Goal: Task Accomplishment & Management: Complete application form

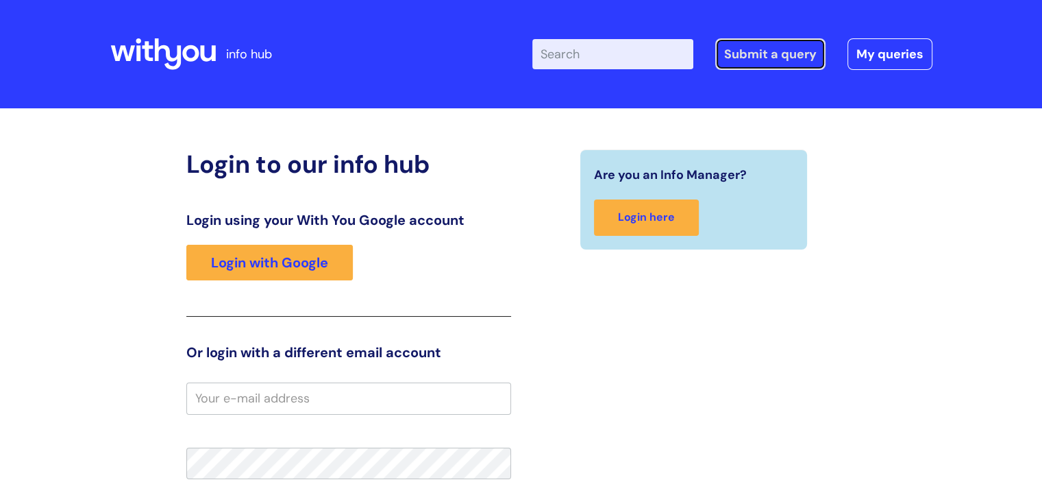
click at [770, 45] on link "Submit a query" at bounding box center [771, 54] width 110 height 32
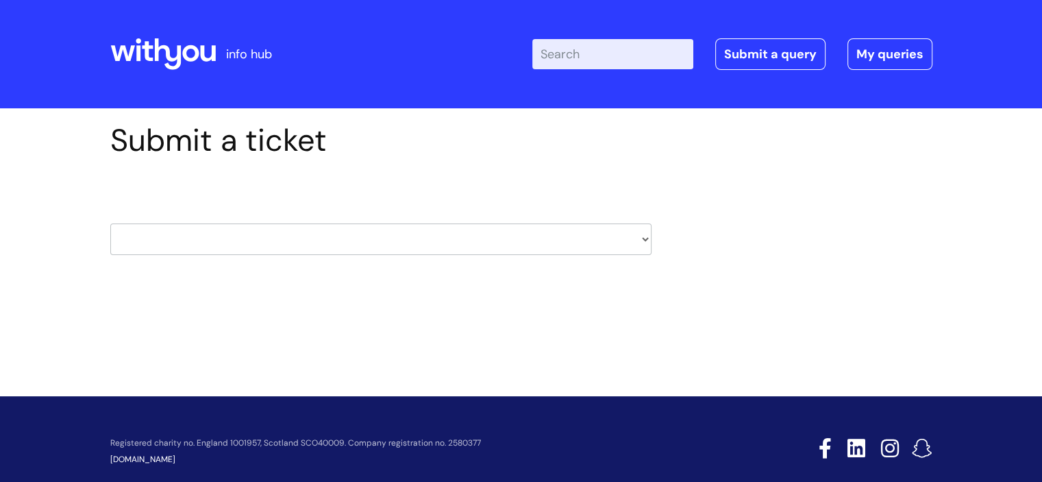
click at [248, 239] on select "HR / People IT and Support Clinical Drug Alerts Finance Accounts Data Support T…" at bounding box center [380, 239] width 541 height 32
select select "it_and_support"
click at [110, 223] on select "HR / People IT and Support Clinical Drug Alerts Finance Accounts Data Support T…" at bounding box center [380, 239] width 541 height 32
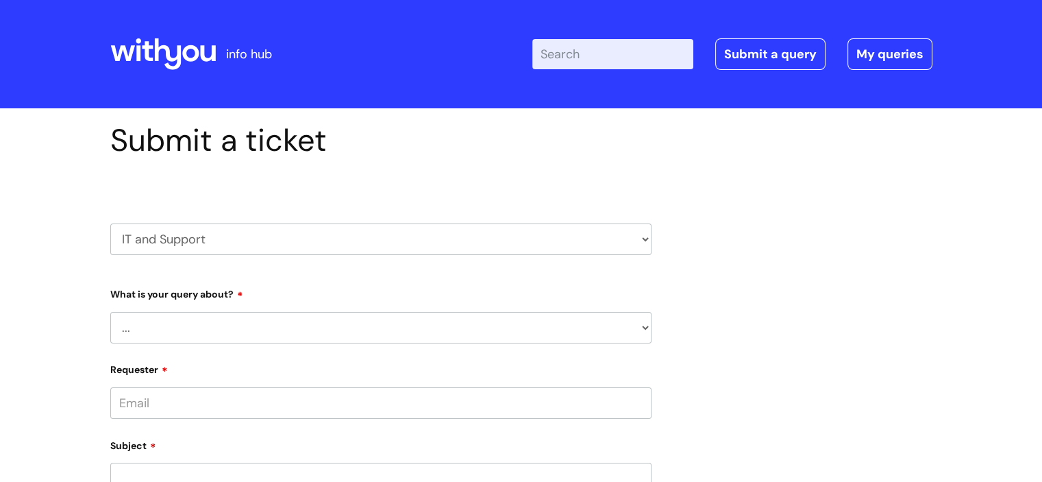
click at [219, 323] on select "... Mobile Phone Reset & MFA Accounts, Starters and Leavers IT Hardware issue I…" at bounding box center [380, 328] width 541 height 32
click at [110, 312] on select "... Mobile Phone Reset & MFA Accounts, Starters and Leavers IT Hardware issue I…" at bounding box center [380, 328] width 541 height 32
click at [303, 391] on select "... I have a new starter I have a leaver I need to make a change to an account …" at bounding box center [386, 398] width 530 height 32
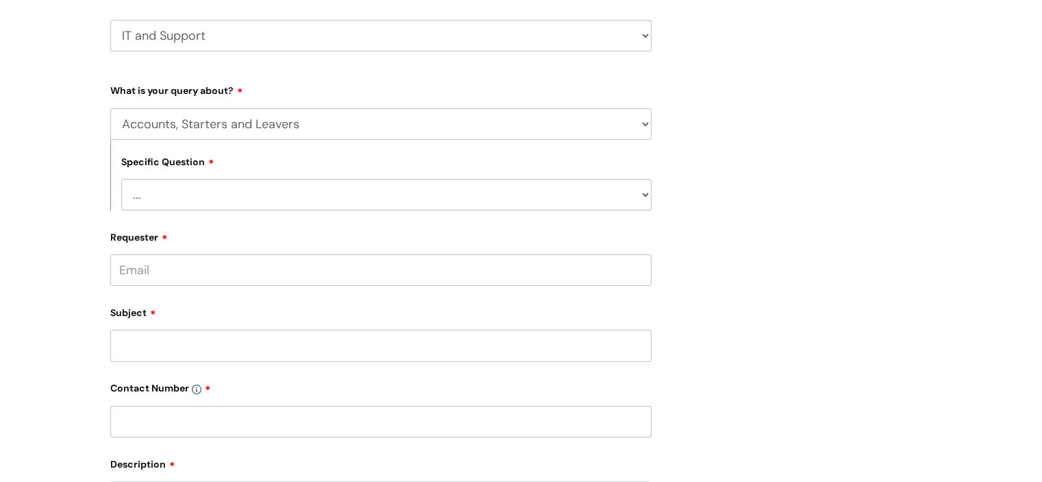
scroll to position [206, 0]
click at [515, 123] on select "... Mobile Phone Reset & MFA Accounts, Starters and Leavers IT Hardware issue I…" at bounding box center [380, 122] width 541 height 32
select select "I need help logging in"
click at [110, 106] on select "... Mobile Phone Reset & MFA Accounts, Starters and Leavers IT Hardware issue I…" at bounding box center [380, 122] width 541 height 32
drag, startPoint x: 498, startPoint y: 184, endPoint x: 512, endPoint y: 192, distance: 16.2
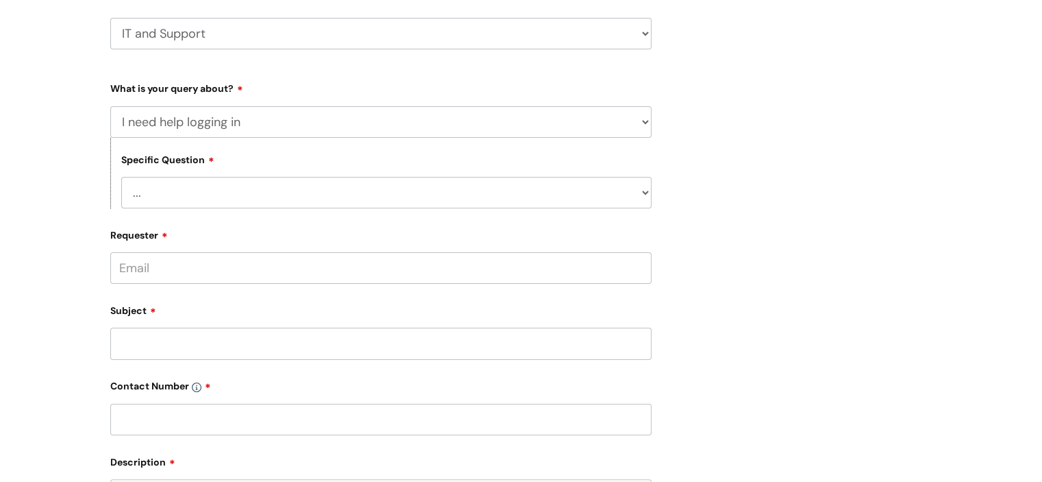
click at [502, 188] on select "... I need help logging into my laptop/chromebook I need access or help logging…" at bounding box center [386, 193] width 530 height 32
select select "I need help logging into my laptop/chromebook"
click at [121, 177] on select "... I need help logging into my laptop/chromebook I need access or help logging…" at bounding box center [386, 193] width 530 height 32
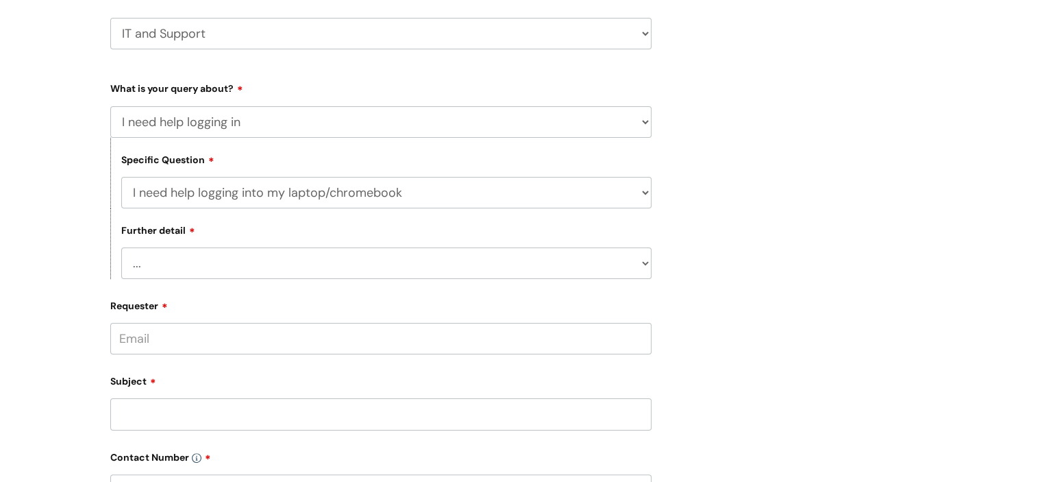
click at [425, 259] on select "... I need help with my Single Sign On password" at bounding box center [386, 263] width 530 height 32
click at [408, 136] on select "... Mobile Phone Reset & MFA Accounts, Starters and Leavers IT Hardware issue I…" at bounding box center [380, 122] width 541 height 32
select select "Something Else"
click at [110, 106] on select "... Mobile Phone Reset & MFA Accounts, Starters and Leavers IT Hardware issue I…" at bounding box center [380, 122] width 541 height 32
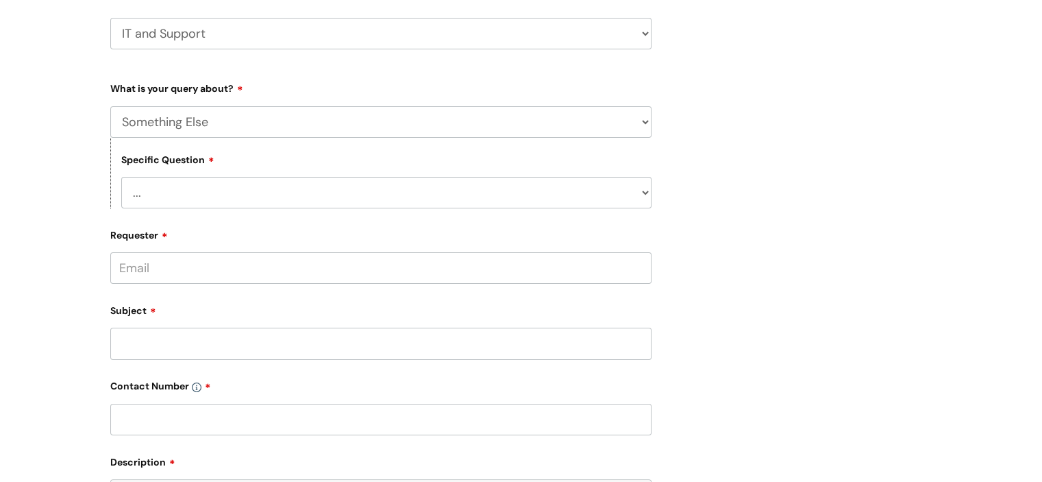
click at [324, 203] on select "... My problem is not listed" at bounding box center [386, 193] width 530 height 32
select select "My problem is not listed"
click at [121, 177] on select "... My problem is not listed" at bounding box center [386, 193] width 530 height 32
click at [299, 273] on input "Requester" at bounding box center [380, 268] width 541 height 32
type input "vikki.wraith@wearewithyou.org.uk"
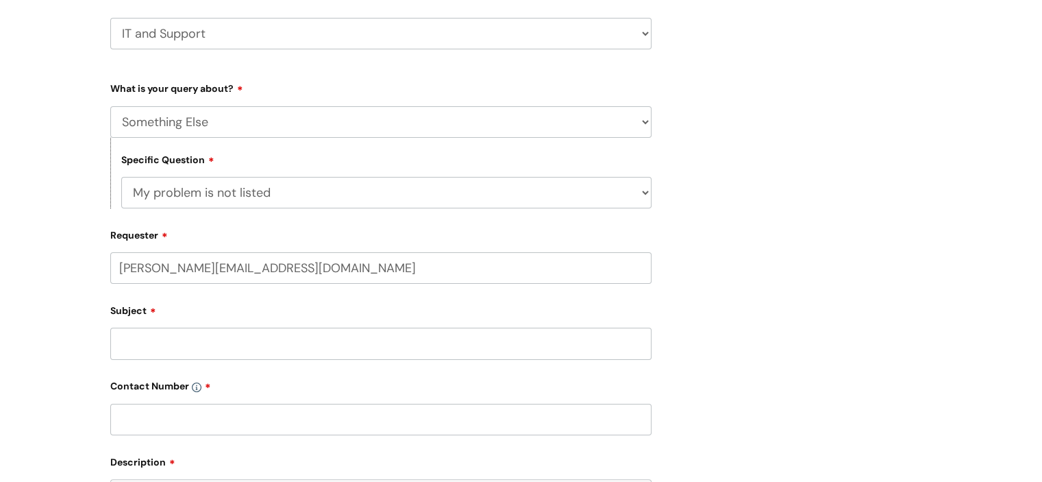
click at [331, 354] on input "Subject" at bounding box center [380, 344] width 541 height 32
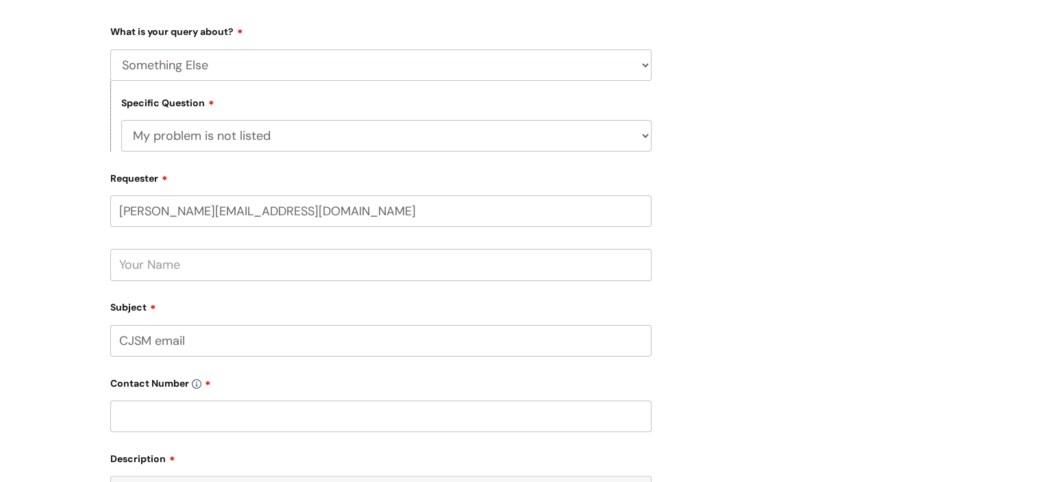
scroll to position [343, 0]
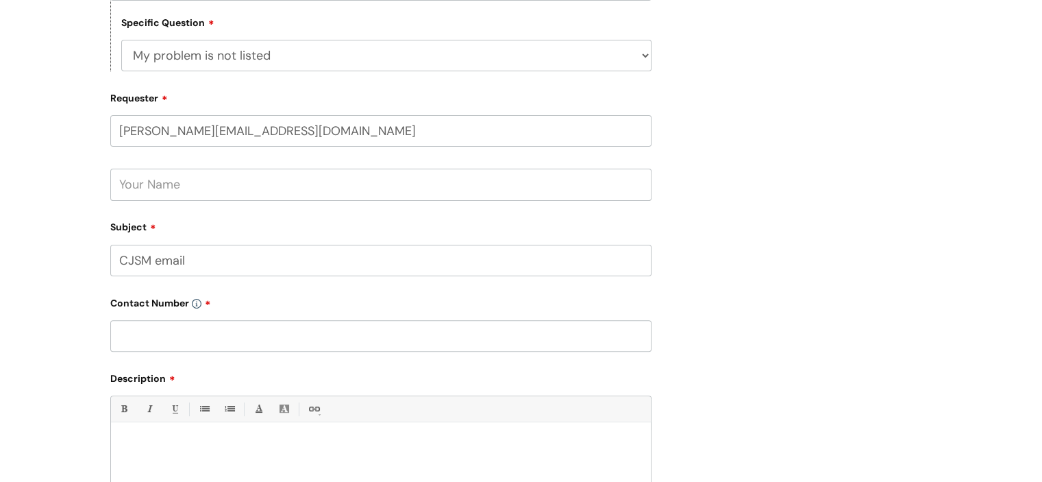
type input "CJSM email"
click at [208, 332] on input "text" at bounding box center [380, 336] width 541 height 32
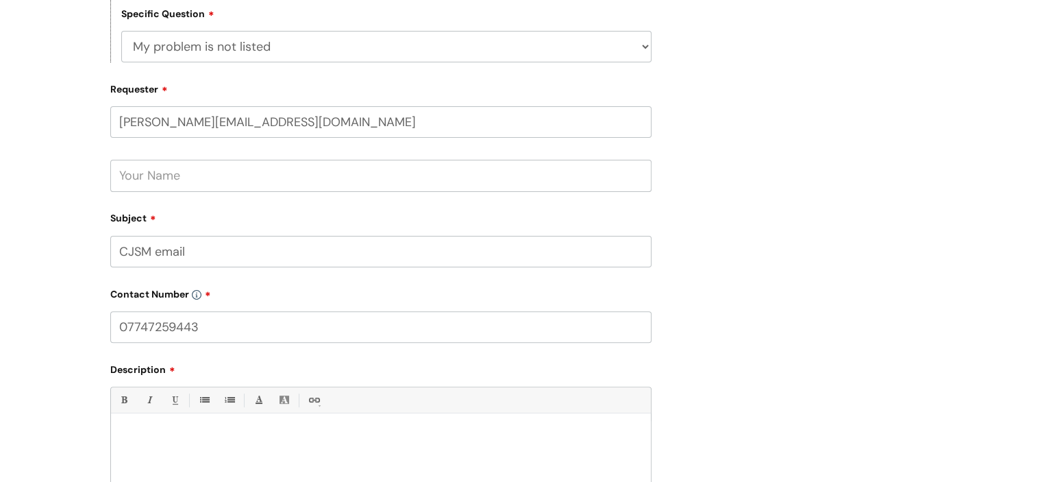
scroll to position [480, 0]
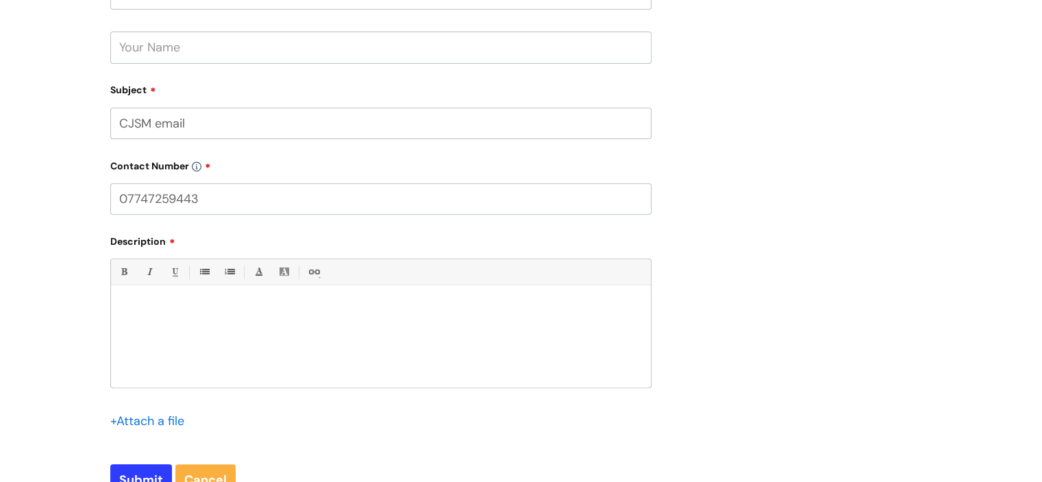
type input "07747259443"
click at [263, 303] on p at bounding box center [381, 309] width 520 height 12
click at [165, 343] on p "I have sent request" at bounding box center [381, 346] width 520 height 12
click at [222, 344] on p "I have sent a request" at bounding box center [381, 346] width 520 height 12
click at [208, 350] on p "I have sent a request that I have forgot this" at bounding box center [381, 346] width 520 height 12
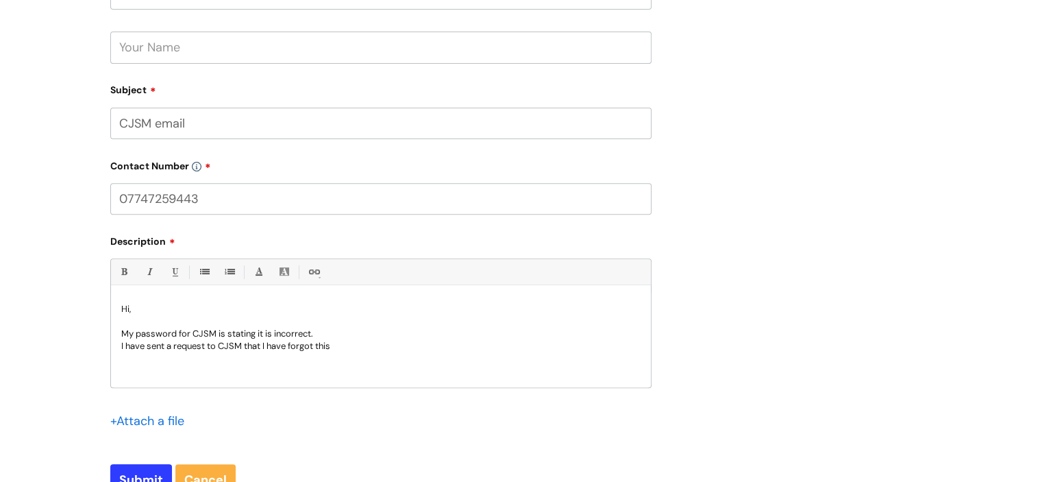
click at [334, 346] on p "I have sent a request to CJSM that I have forgot this" at bounding box center [381, 346] width 520 height 12
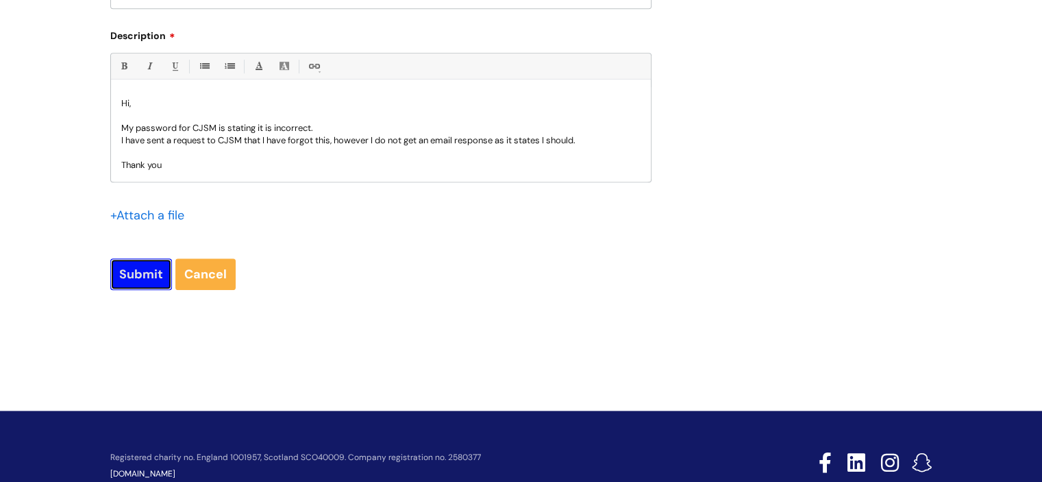
click at [131, 265] on input "Submit" at bounding box center [141, 274] width 62 height 32
type input "Please Wait..."
